Goal: Task Accomplishment & Management: Manage account settings

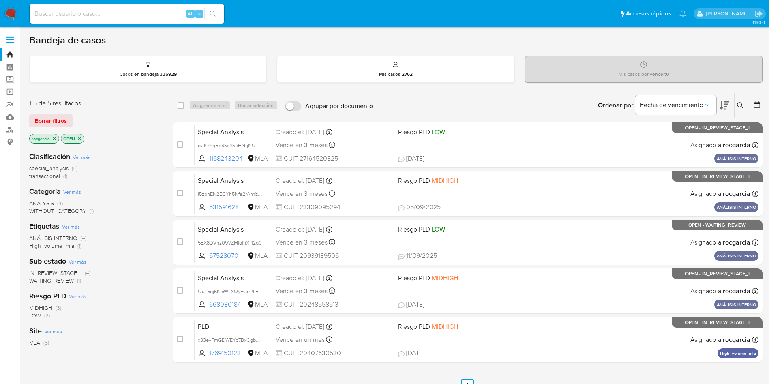
click at [11, 7] on img at bounding box center [11, 14] width 14 height 14
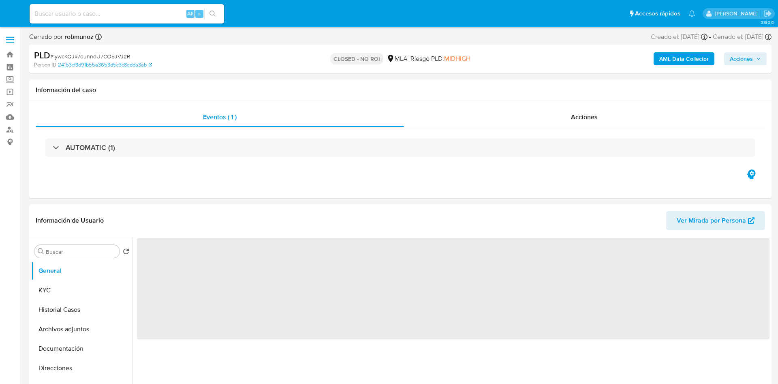
select select "10"
